Goal: Communication & Community: Connect with others

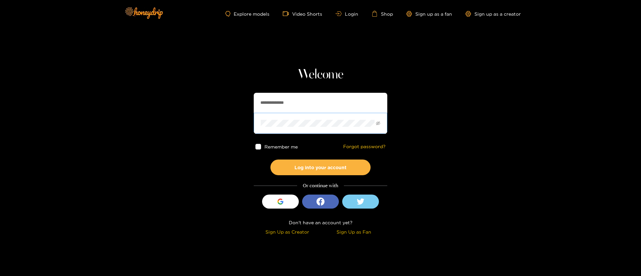
click at [303, 113] on span at bounding box center [321, 123] width 134 height 21
click at [303, 92] on div "**********" at bounding box center [321, 152] width 134 height 171
click at [297, 104] on input "**********" at bounding box center [321, 103] width 134 height 20
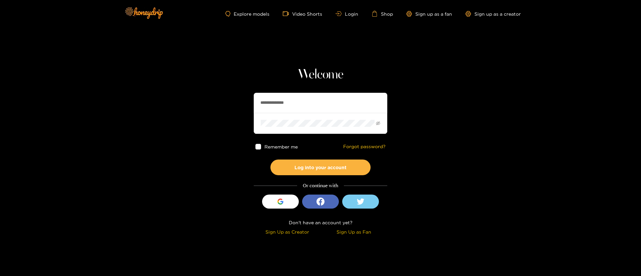
click at [297, 104] on input "**********" at bounding box center [321, 103] width 134 height 20
type input "*********"
click at [326, 169] on button "Log into your account" at bounding box center [320, 168] width 100 height 16
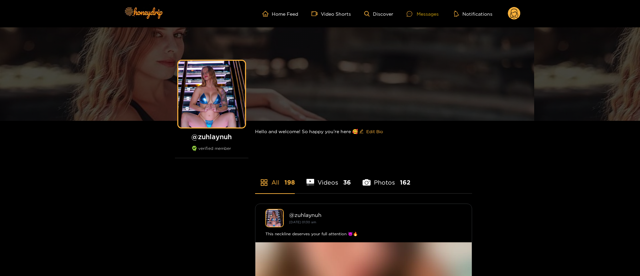
click at [423, 13] on div "Messages" at bounding box center [423, 14] width 32 height 8
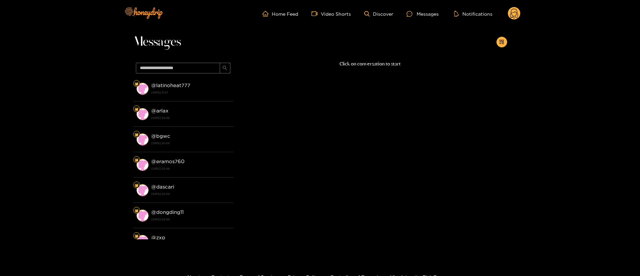
drag, startPoint x: 204, startPoint y: 85, endPoint x: 294, endPoint y: 159, distance: 116.6
click at [203, 86] on div "@ latinoheat777 15 August 2025 21:27" at bounding box center [190, 88] width 79 height 15
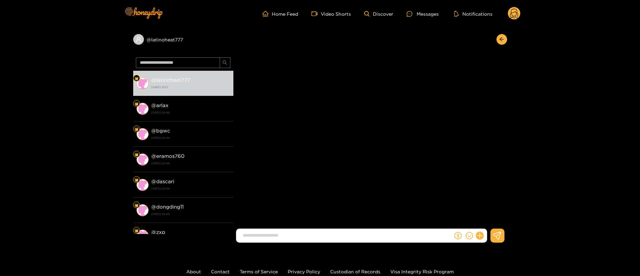
click at [362, 236] on input at bounding box center [345, 235] width 213 height 11
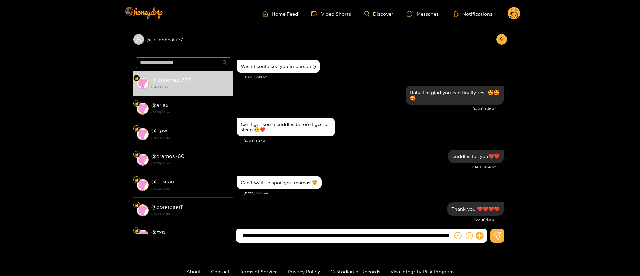
scroll to position [678, 0]
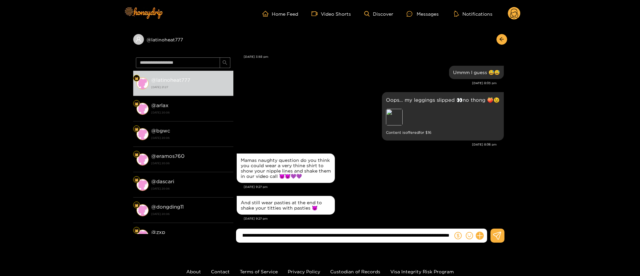
type input "**********"
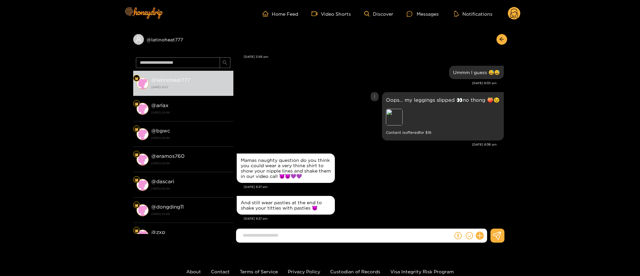
scroll to position [0, 0]
click at [389, 121] on div "Preview" at bounding box center [432, 118] width 93 height 18
click at [395, 112] on div "Preview" at bounding box center [394, 117] width 17 height 17
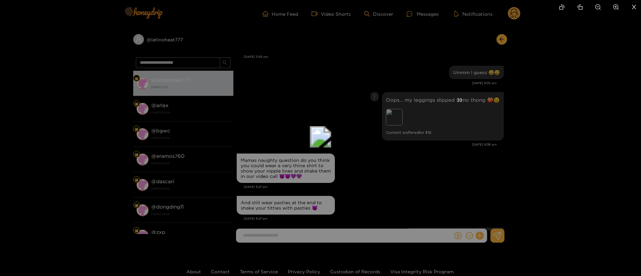
drag, startPoint x: 488, startPoint y: 187, endPoint x: 323, endPoint y: -61, distance: 297.2
click at [323, 0] on html "Home Feed Video Shorts Discover Messages Notifications 0 @ latinoheat777 @ lati…" at bounding box center [320, 138] width 641 height 276
drag, startPoint x: 352, startPoint y: 125, endPoint x: 349, endPoint y: 119, distance: 6.3
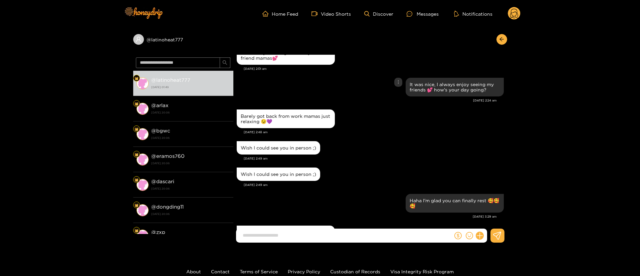
scroll to position [704, 0]
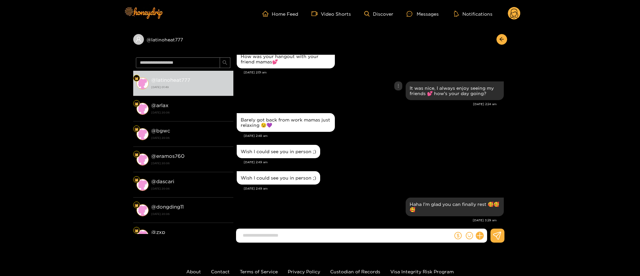
click at [566, 116] on div "@ latinoheat777 @ latinoheat777 16 August 2025 01:49 @ arlax 15 August 2025 20:…" at bounding box center [320, 137] width 640 height 221
click at [510, 40] on div "@ latinoheat777 @ latinoheat777 16 August 2025 01:49 @ arlax 15 August 2025 20:…" at bounding box center [320, 137] width 640 height 221
click at [505, 39] on div "@ latinoheat777 @ latinoheat777 16 August 2025 01:49 @ arlax 15 August 2025 20:…" at bounding box center [320, 137] width 640 height 221
click at [504, 39] on button "button" at bounding box center [502, 39] width 11 height 11
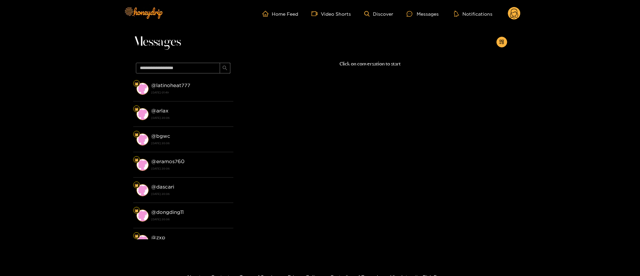
click at [307, 128] on div "Click on conversation to start" at bounding box center [370, 148] width 274 height 176
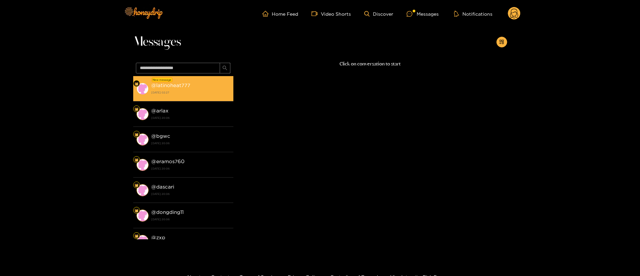
click at [216, 90] on strong "16 August 2025 02:27" at bounding box center [190, 92] width 79 height 6
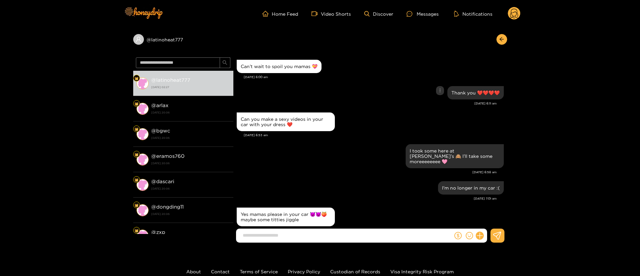
click at [346, 85] on div "Thank you ❤️❤️❤️❤️" at bounding box center [370, 92] width 267 height 17
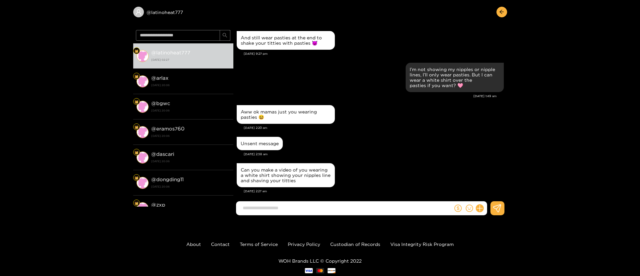
scroll to position [45, 0]
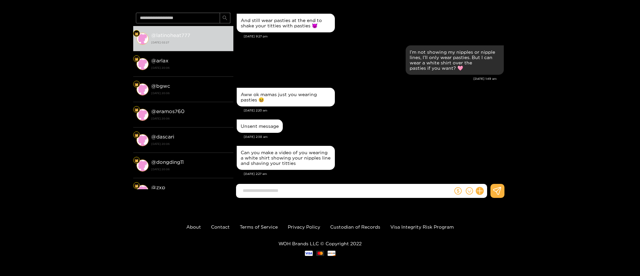
click at [324, 192] on input at bounding box center [345, 190] width 213 height 11
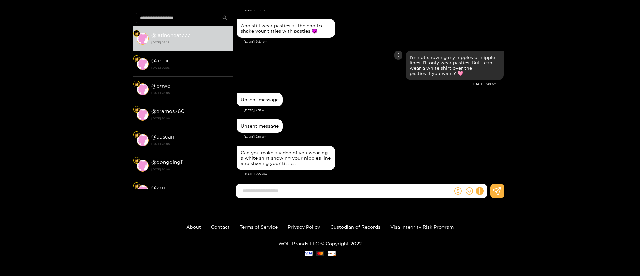
scroll to position [700, 0]
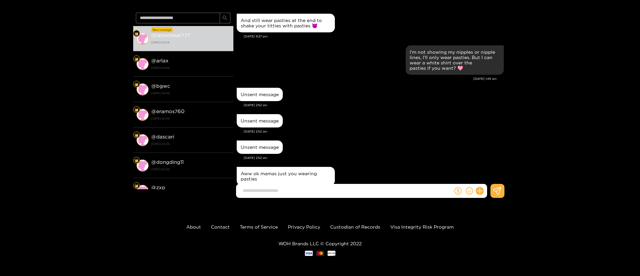
click at [420, 139] on div "Unsent message" at bounding box center [370, 147] width 267 height 17
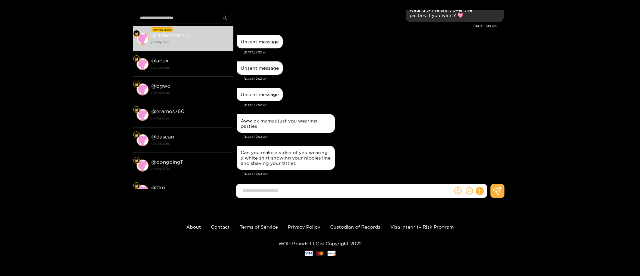
scroll to position [0, 0]
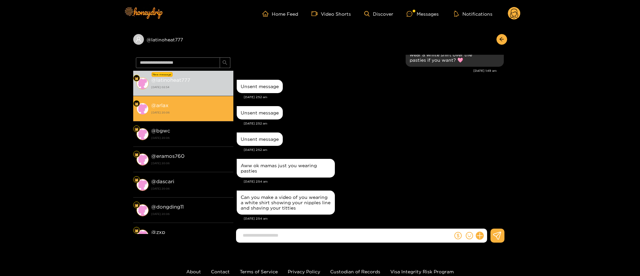
click at [194, 100] on li "@ arlax 15 August 2025 20:06" at bounding box center [183, 108] width 100 height 25
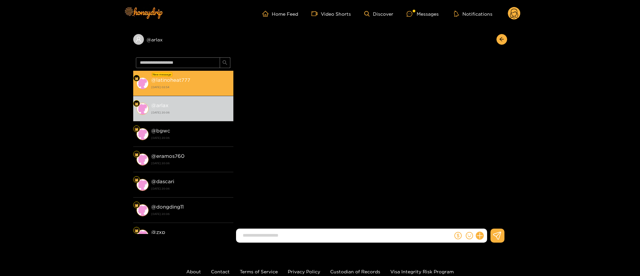
click at [202, 85] on strong "16 August 2025 02:54" at bounding box center [190, 87] width 79 height 6
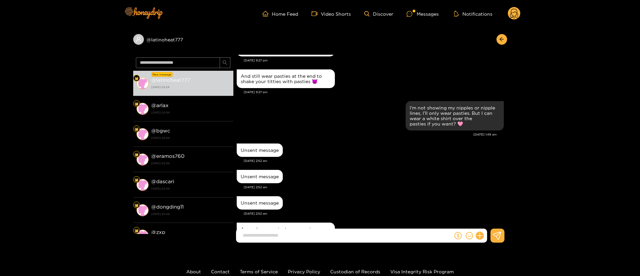
scroll to position [781, 0]
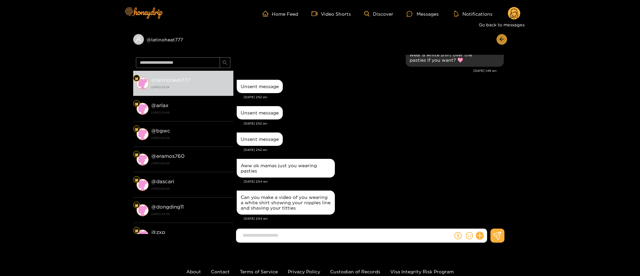
click at [503, 42] on button "button" at bounding box center [502, 39] width 11 height 11
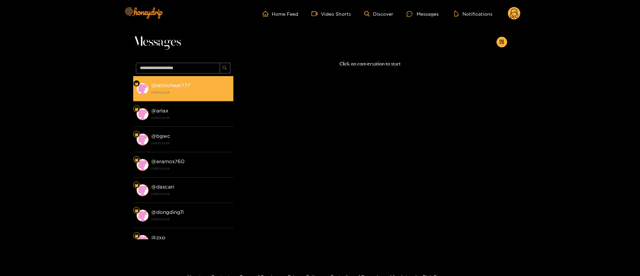
click at [163, 76] on li "@ latinoheat777 16 August 2025 02:54" at bounding box center [183, 88] width 100 height 25
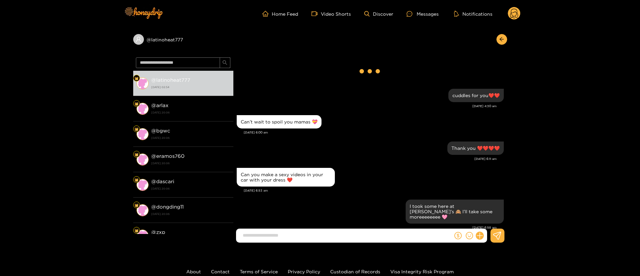
click at [405, 164] on div "Thank you ❤️❤️❤️❤️ Aug. 15, 6:11 am" at bounding box center [370, 153] width 267 height 26
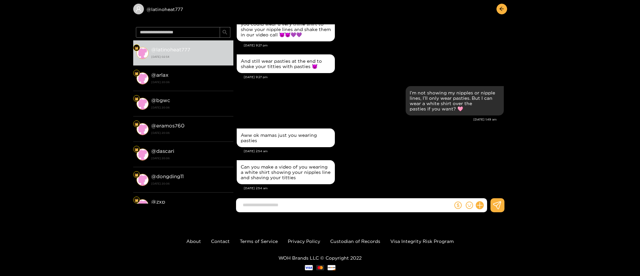
scroll to position [45, 0]
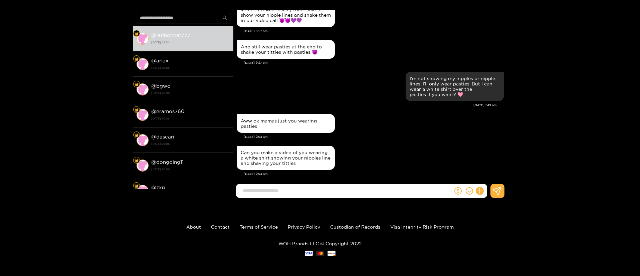
click at [303, 193] on input at bounding box center [345, 190] width 213 height 11
paste input "**********"
type input "*"
click at [300, 186] on input at bounding box center [345, 190] width 213 height 11
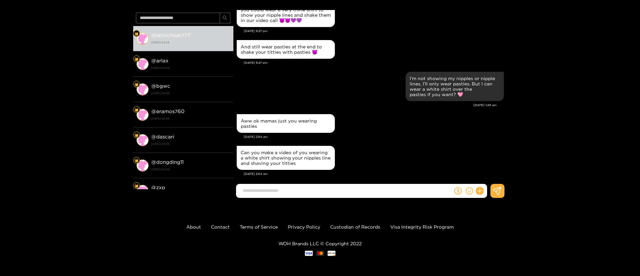
paste input "**********"
type input "**********"
click at [343, 138] on div "Aww ok mamas just you wearing pasties Aug. 16, 2:54 am" at bounding box center [370, 129] width 267 height 32
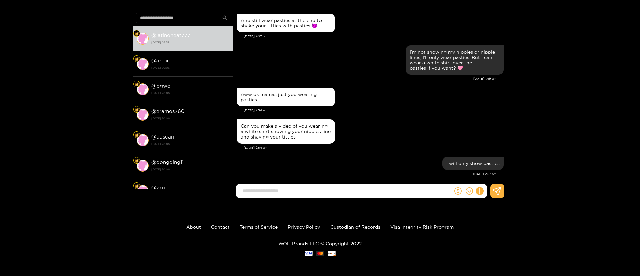
scroll to position [0, 0]
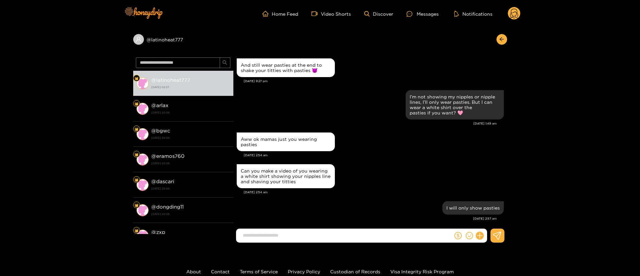
click at [427, 153] on div "Aug. 16, 2:54 am" at bounding box center [374, 155] width 260 height 5
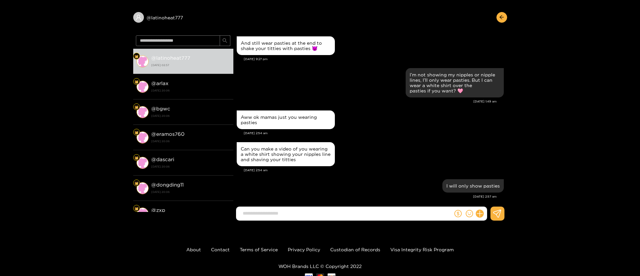
scroll to position [40, 0]
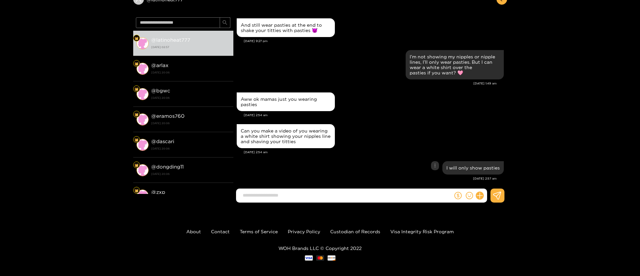
click at [351, 170] on div "I will only show pasties" at bounding box center [370, 168] width 267 height 17
click at [336, 198] on input at bounding box center [345, 195] width 213 height 11
click at [350, 127] on div "Can you make a video of you wearing a white shirt showing your nipples line and…" at bounding box center [370, 136] width 267 height 27
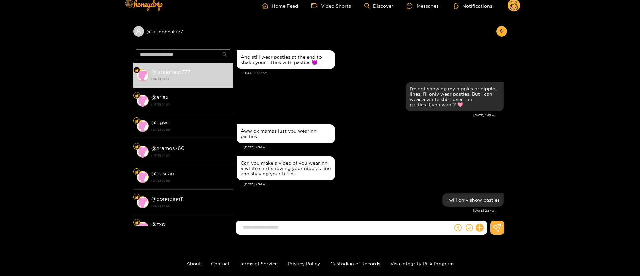
scroll to position [0, 0]
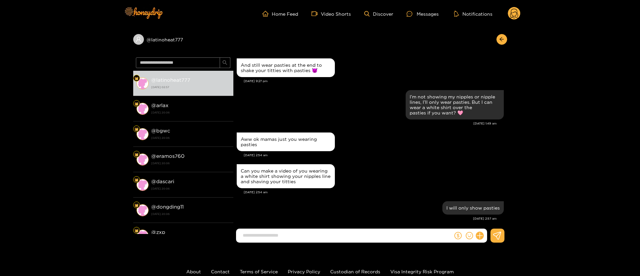
click at [420, 163] on div "Can you make a video of you wearing a white shirt showing your nipples line and…" at bounding box center [370, 176] width 267 height 27
click at [357, 166] on div "Can you make a video of you wearing a white shirt showing your nipples line and…" at bounding box center [370, 176] width 267 height 27
click at [502, 43] on button "button" at bounding box center [502, 39] width 11 height 11
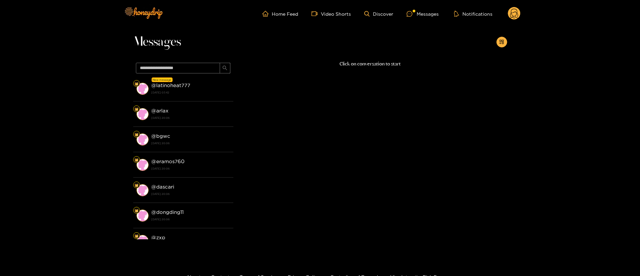
click at [516, 17] on icon at bounding box center [514, 15] width 8 height 12
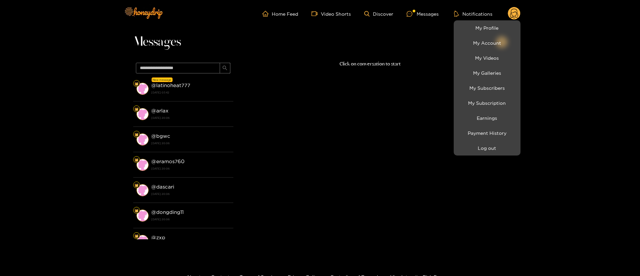
click at [483, 140] on li "Payment History" at bounding box center [487, 133] width 67 height 15
click at [487, 151] on button "Log out" at bounding box center [486, 148] width 63 height 12
